Goal: Information Seeking & Learning: Learn about a topic

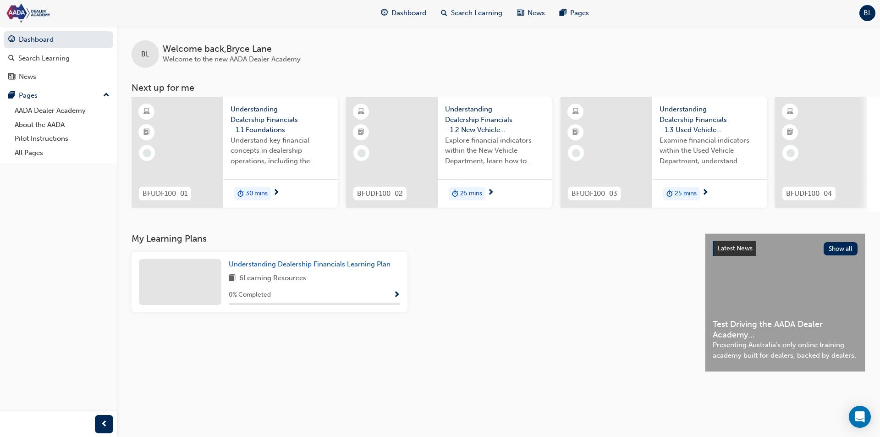
click at [556, 318] on div "Understanding Dealership Financials Learning Plan 6 Learning Resources 0 % Comp…" at bounding box center [411, 286] width 566 height 68
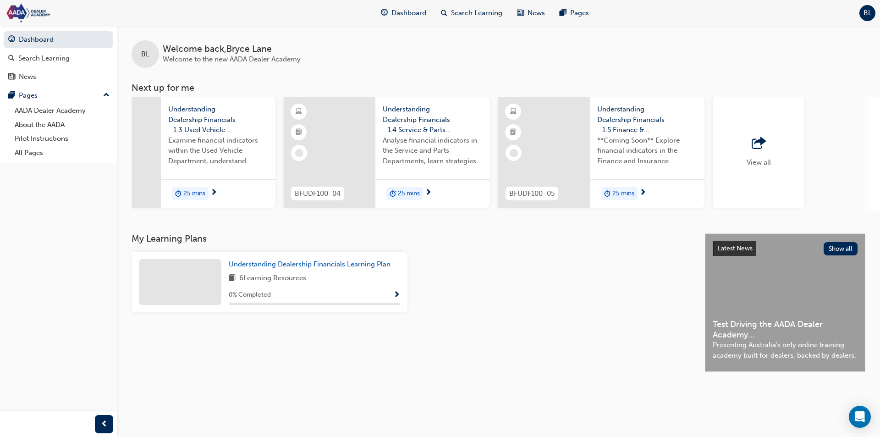
scroll to position [0, 537]
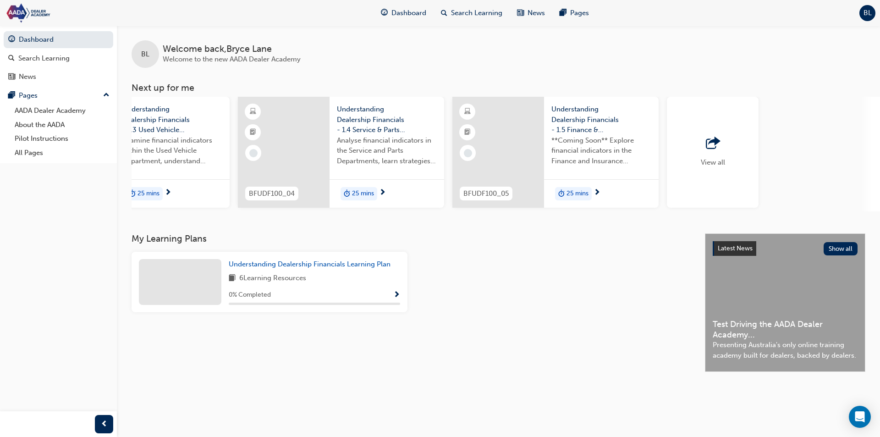
click at [593, 111] on span "Understanding Dealership Financials - 1.5 Finance & Insurance (F&I)" at bounding box center [601, 119] width 100 height 31
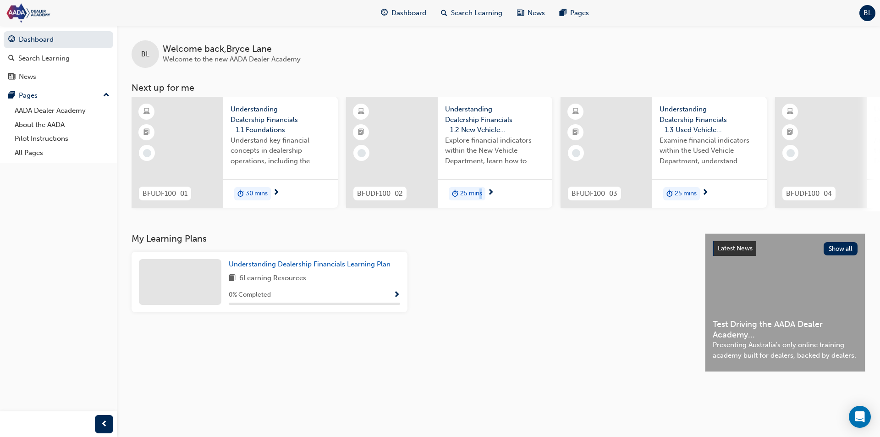
drag, startPoint x: 479, startPoint y: 209, endPoint x: 648, endPoint y: 217, distance: 168.8
click at [648, 217] on div "BL Welcome back , Bryce Lane Welcome to the new AADA Dealer Academy Next up for…" at bounding box center [498, 130] width 763 height 208
